Goal: Transaction & Acquisition: Purchase product/service

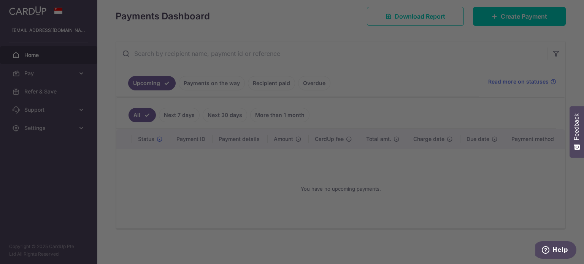
click at [181, 112] on div at bounding box center [294, 133] width 589 height 267
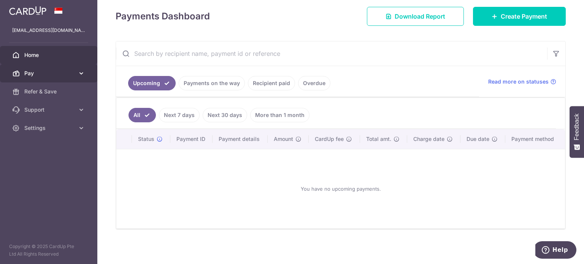
click at [72, 72] on span "Pay" at bounding box center [49, 74] width 50 height 8
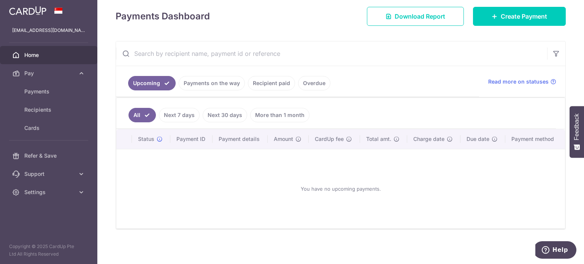
click at [211, 86] on link "Payments on the way" at bounding box center [212, 83] width 66 height 14
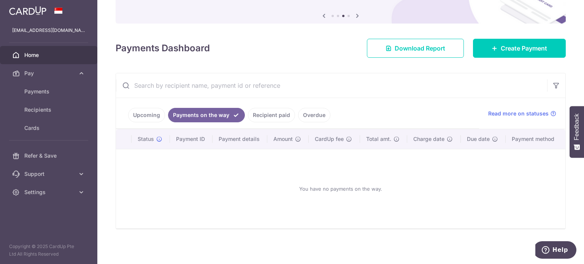
click at [263, 109] on link "Recipient paid" at bounding box center [271, 115] width 47 height 14
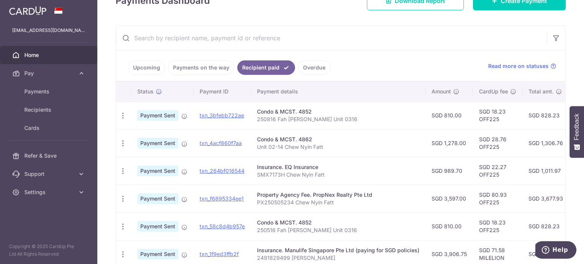
scroll to position [124, 0]
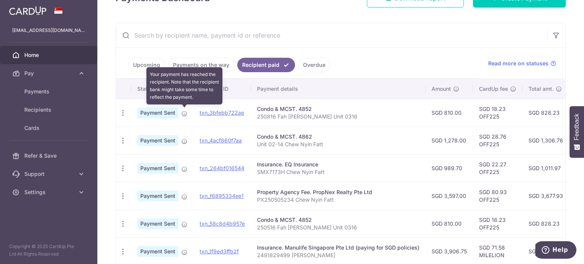
click at [185, 114] on icon at bounding box center [184, 114] width 6 height 6
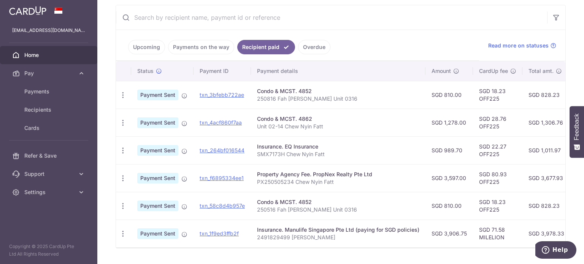
scroll to position [142, 0]
click at [155, 48] on link "Upcoming" at bounding box center [146, 47] width 37 height 14
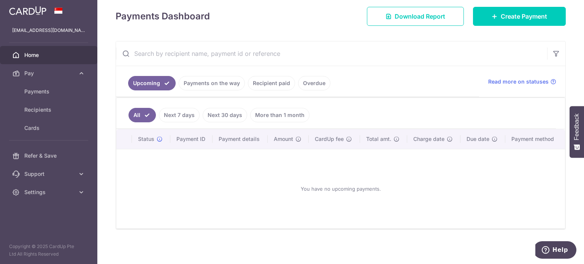
scroll to position [15, 0]
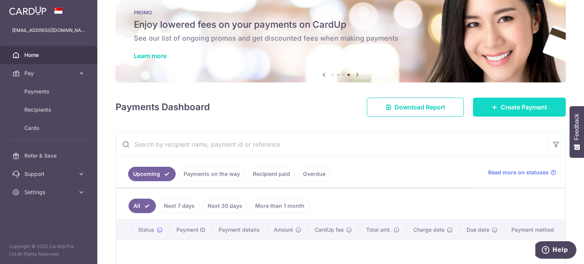
click at [492, 103] on link "Create Payment" at bounding box center [519, 107] width 93 height 19
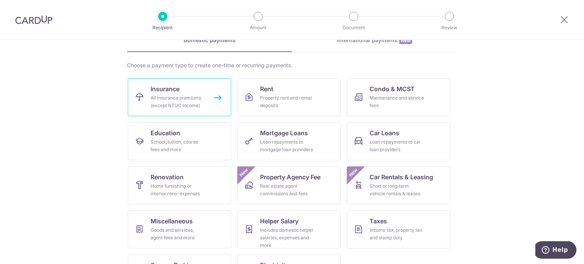
scroll to position [41, 0]
click at [189, 108] on div "All insurance premiums (except NTUC Income)" at bounding box center [177, 102] width 55 height 15
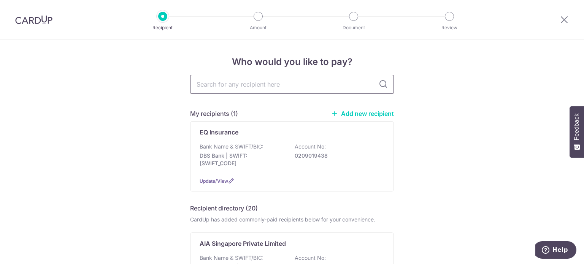
click at [235, 85] on input "text" at bounding box center [292, 84] width 204 height 19
type input "MANU"
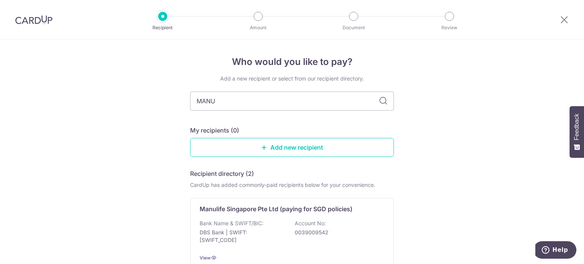
scroll to position [109, 0]
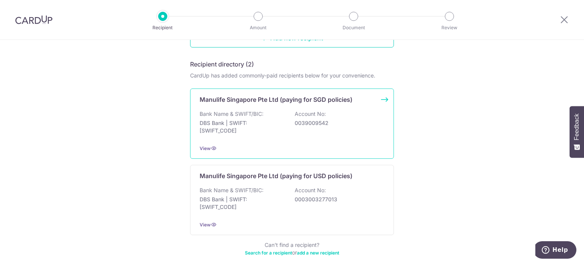
click at [245, 127] on p "DBS Bank | SWIFT: [SWIFT_CODE]" at bounding box center [241, 126] width 85 height 15
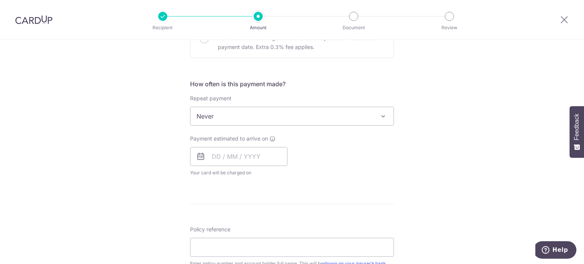
scroll to position [462, 0]
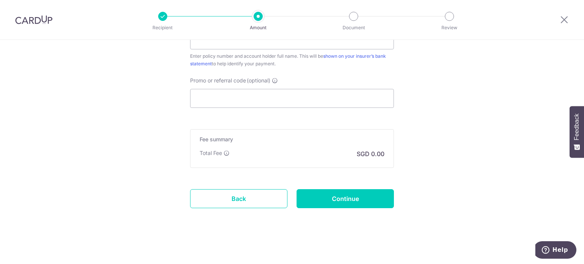
click at [252, 202] on link "Back" at bounding box center [238, 198] width 97 height 19
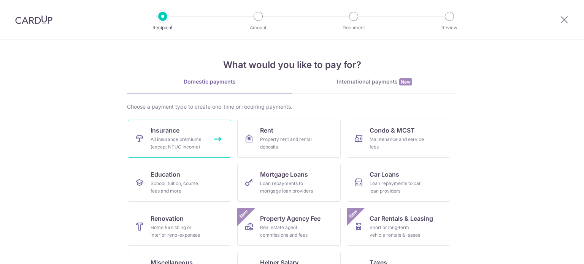
click at [182, 127] on link "Insurance All insurance premiums (except NTUC Income)" at bounding box center [179, 139] width 103 height 38
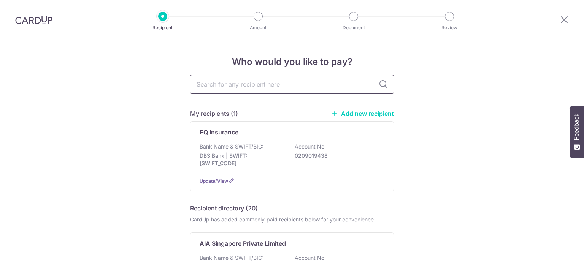
click at [219, 87] on input "text" at bounding box center [292, 84] width 204 height 19
type input "MANULIFE"
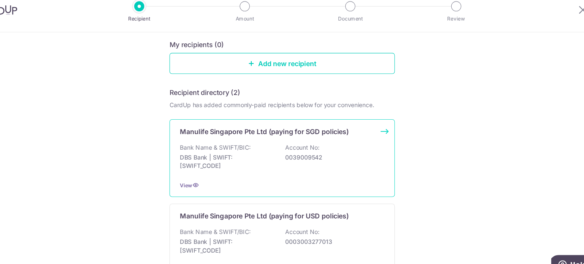
scroll to position [110, 0]
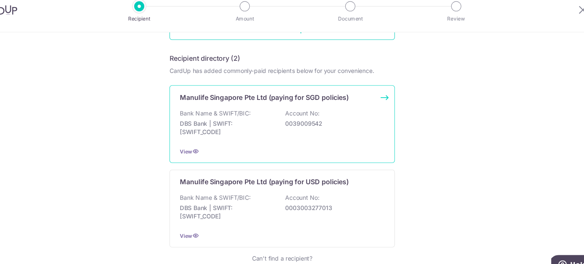
click at [264, 111] on div "Bank Name & SWIFT/BIC: DBS Bank | SWIFT: DBSSSGSGXXX Account No: 0039009542" at bounding box center [291, 123] width 185 height 28
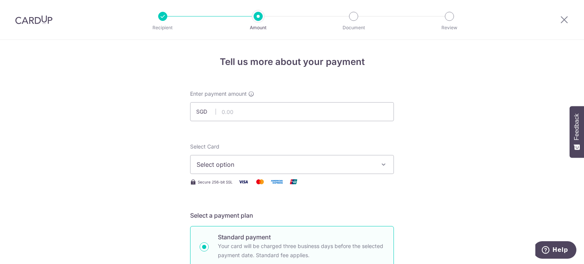
click at [230, 111] on input "text" at bounding box center [292, 111] width 204 height 19
type input "1,967.54"
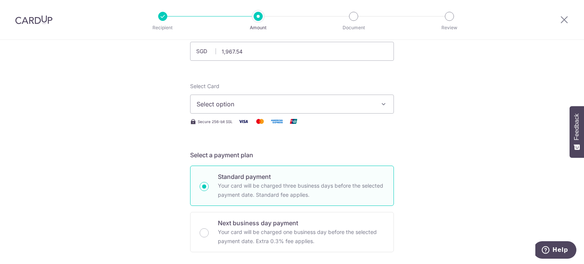
click at [219, 101] on span "Select option" at bounding box center [284, 104] width 177 height 9
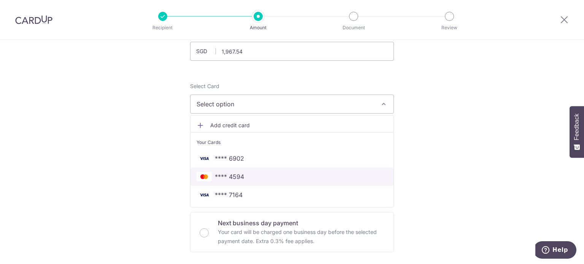
click at [259, 175] on span "**** 4594" at bounding box center [291, 176] width 191 height 9
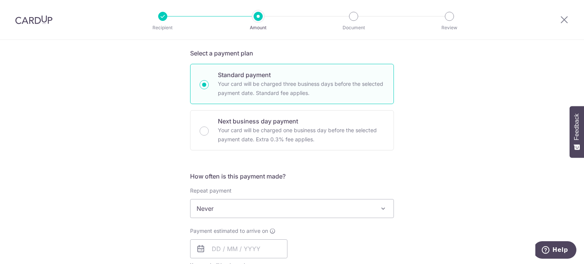
scroll to position [223, 0]
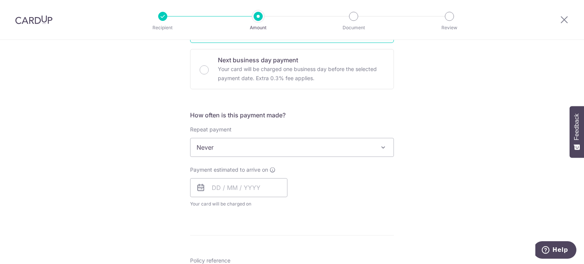
click at [245, 148] on span "Never" at bounding box center [291, 147] width 203 height 18
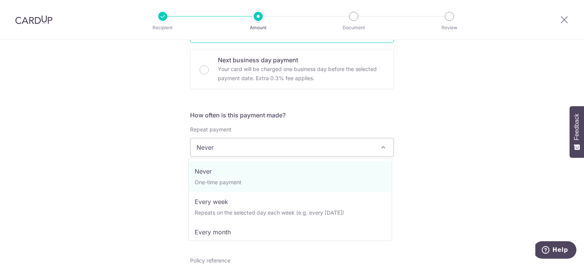
click at [245, 148] on span "Never" at bounding box center [291, 147] width 203 height 18
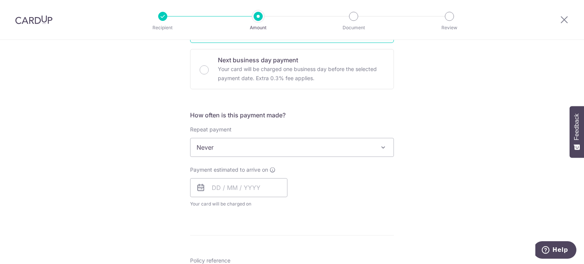
scroll to position [283, 0]
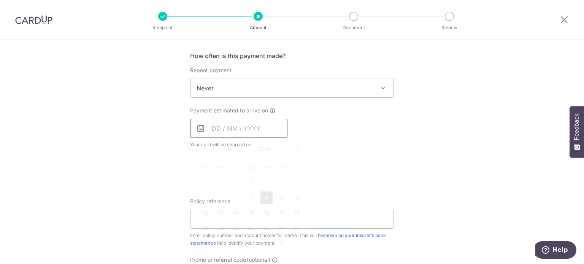
click at [210, 128] on input "text" at bounding box center [238, 128] width 97 height 19
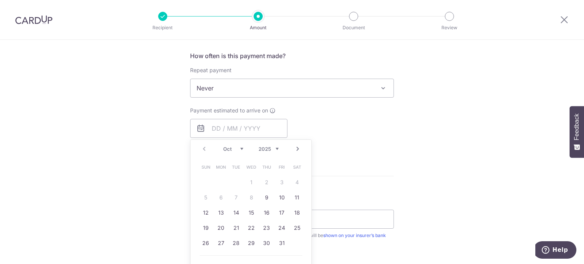
click at [365, 179] on form "Enter payment amount SGD 1,967.54 1967.54 Select Card **** 4594 Add credit card…" at bounding box center [292, 108] width 204 height 602
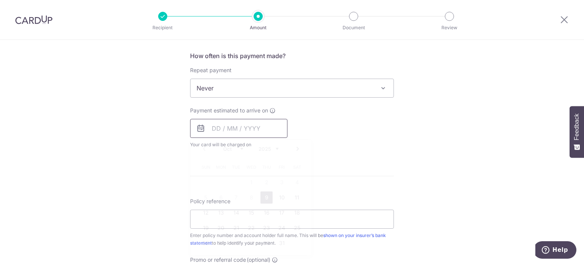
click at [237, 130] on input "text" at bounding box center [238, 128] width 97 height 19
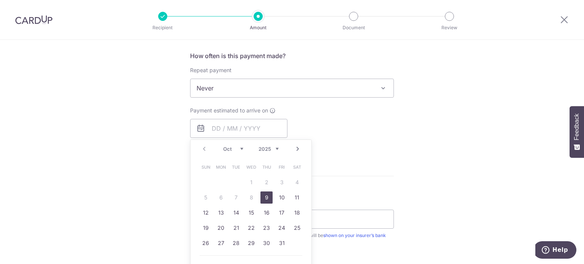
click at [263, 201] on link "9" at bounding box center [266, 198] width 12 height 12
type input "09/10/2025"
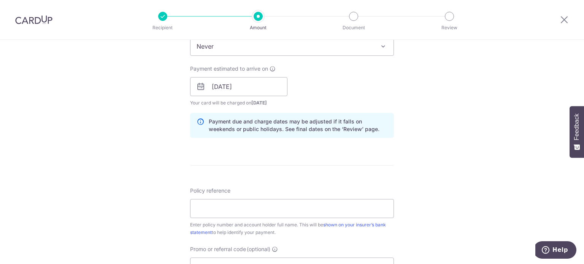
scroll to position [380, 0]
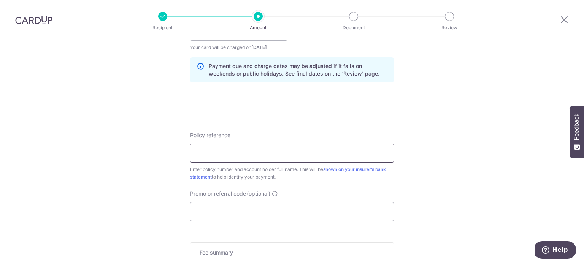
click at [233, 152] on input "Policy reference" at bounding box center [292, 153] width 204 height 19
click at [212, 150] on input "Policy reference" at bounding box center [292, 153] width 204 height 19
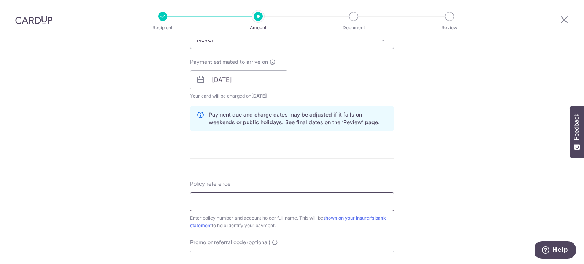
scroll to position [465, 0]
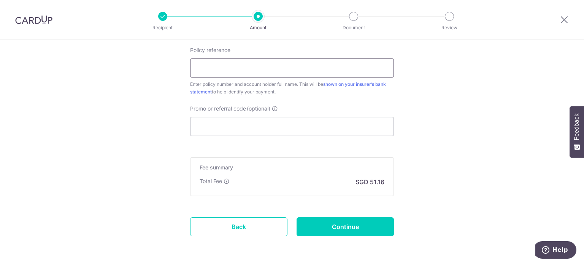
click at [237, 74] on input "Policy reference" at bounding box center [292, 68] width 204 height 19
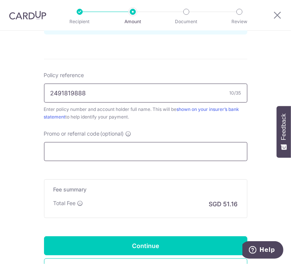
type input "2491819888"
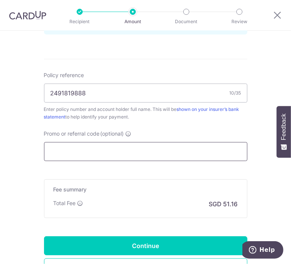
click at [81, 146] on input "Promo or referral code (optional)" at bounding box center [146, 151] width 204 height 19
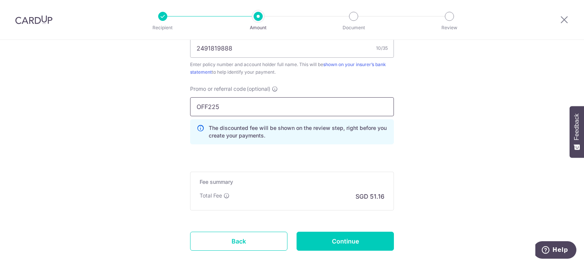
scroll to position [444, 0]
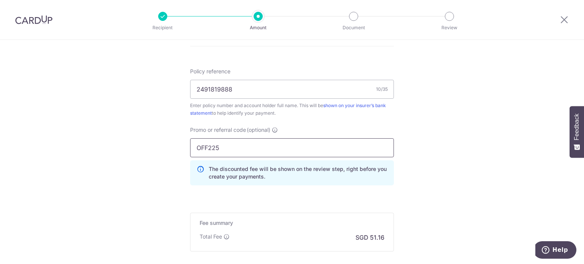
type input "OFF225"
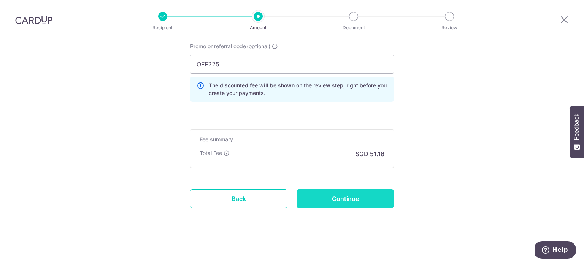
click at [364, 205] on input "Continue" at bounding box center [344, 198] width 97 height 19
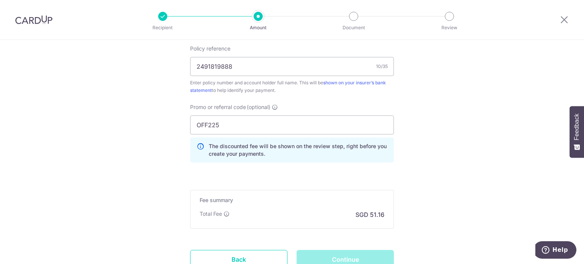
scroll to position [465, 0]
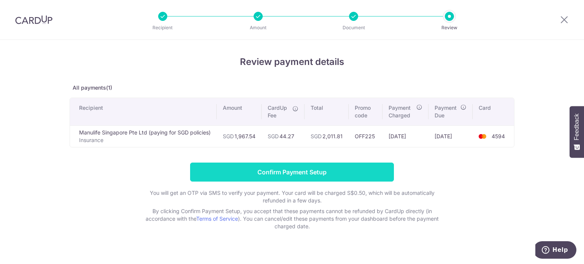
click at [261, 171] on input "Confirm Payment Setup" at bounding box center [292, 172] width 204 height 19
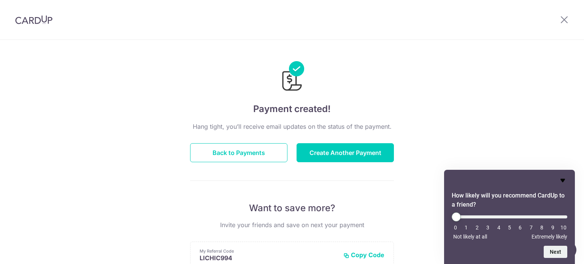
click at [564, 179] on icon "Hide survey" at bounding box center [562, 180] width 5 height 3
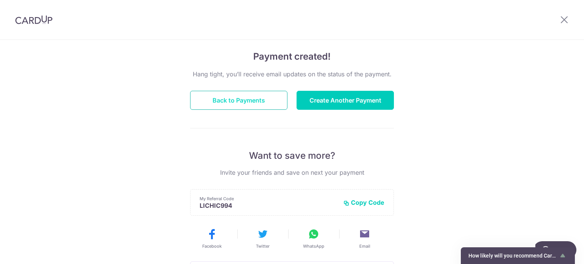
scroll to position [47, 0]
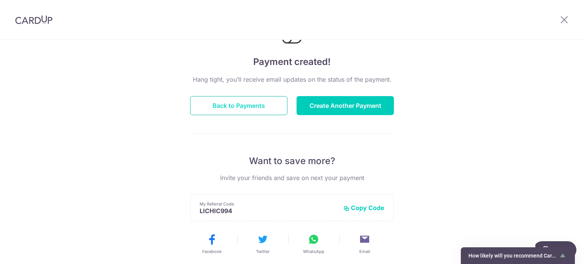
click at [240, 108] on button "Back to Payments" at bounding box center [238, 105] width 97 height 19
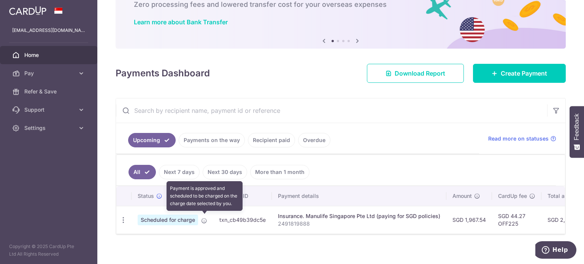
click at [204, 221] on icon at bounding box center [204, 221] width 6 height 6
